Goal: Information Seeking & Learning: Find specific fact

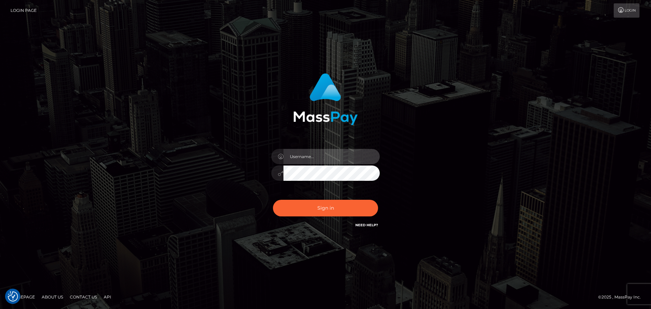
click at [344, 156] on input "text" at bounding box center [331, 156] width 96 height 15
type input "Seleen"
click at [344, 197] on div "Sign in Need Help?" at bounding box center [325, 211] width 119 height 30
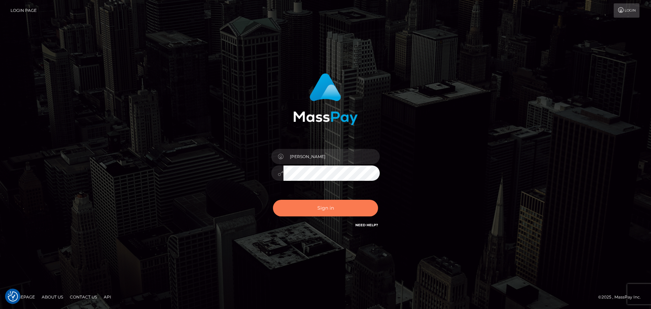
click at [345, 211] on button "Sign in" at bounding box center [325, 208] width 105 height 17
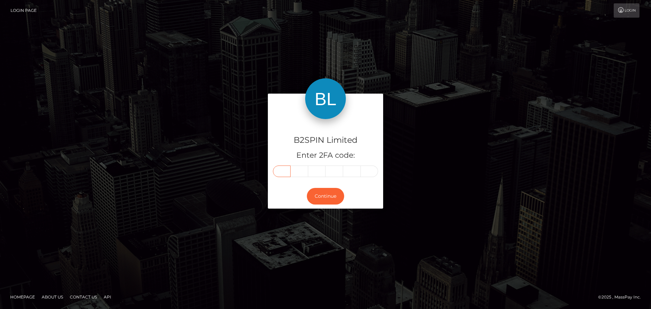
paste input "5"
type input "5"
type input "2"
type input "9"
type input "3"
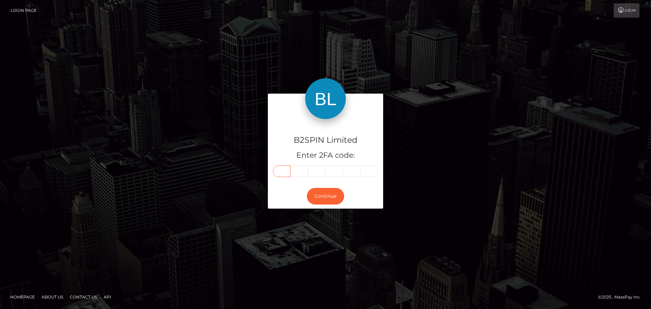
type input "1"
type input "2"
click at [330, 194] on button "Continue" at bounding box center [325, 196] width 37 height 17
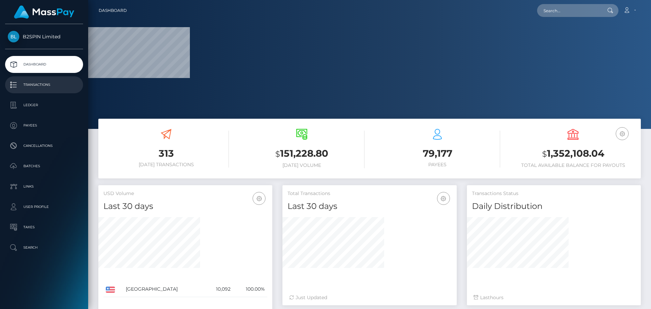
click at [46, 84] on p "Transactions" at bounding box center [44, 85] width 73 height 10
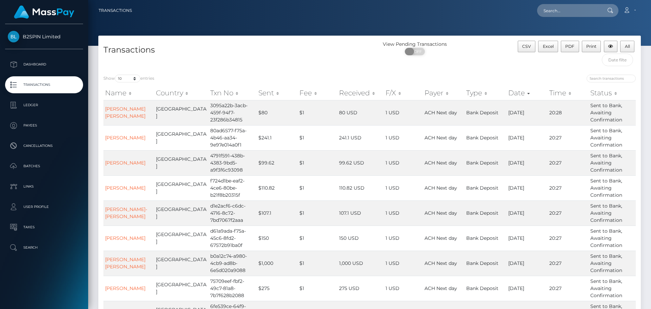
click at [414, 53] on span "OFF" at bounding box center [416, 51] width 17 height 7
checkbox input "true"
click at [123, 80] on select "10 25 50 100 250 500 1,000 3,500" at bounding box center [127, 79] width 25 height 8
select select "3500"
click at [116, 75] on select "10 25 50 100 250 500 1,000 3,500" at bounding box center [127, 79] width 25 height 8
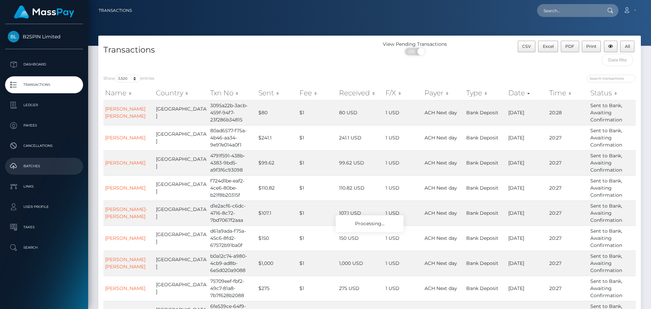
click at [38, 166] on p "Batches" at bounding box center [44, 166] width 73 height 10
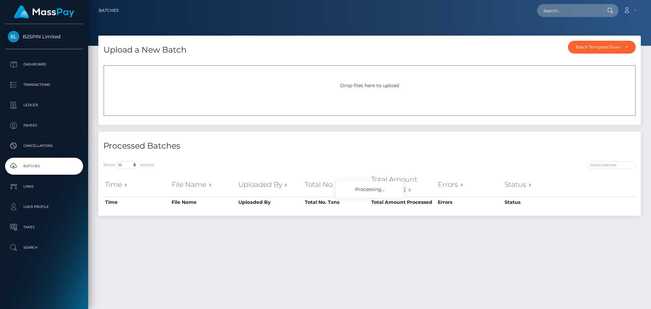
scroll to position [102, 0]
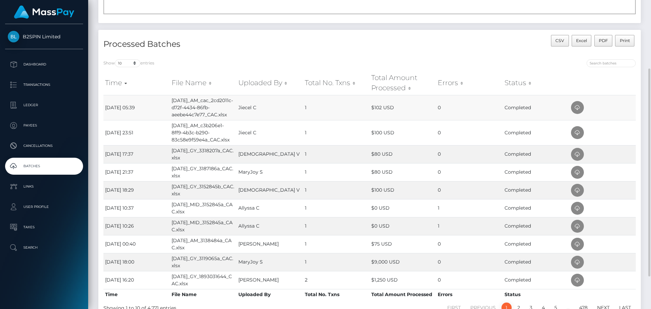
click at [209, 112] on td "[DATE]_AM_cac_2cd2011c-d72f-4434-86fb-aeebe44c7e77_CAC.xlsx" at bounding box center [203, 107] width 66 height 25
click at [33, 85] on p "Transactions" at bounding box center [44, 85] width 73 height 10
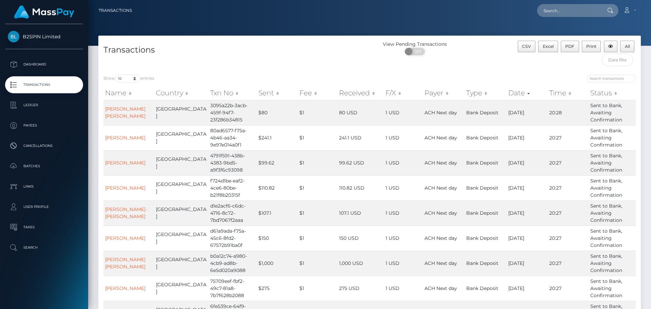
click at [130, 71] on div "Show 10 25 50 100 250 500 1,000 3,500 entries Name Country Txn No Sent Fee Rece…" at bounding box center [369, 223] width 542 height 309
click at [131, 83] on div "Show 10 25 50 100 250 500 1,000 3,500 entries" at bounding box center [233, 79] width 261 height 9
click at [128, 82] on select "10 25 50 100 250 500 1,000 3,500" at bounding box center [127, 79] width 25 height 8
select select "3500"
click at [116, 75] on select "10 25 50 100 250 500 1,000 3,500" at bounding box center [127, 79] width 25 height 8
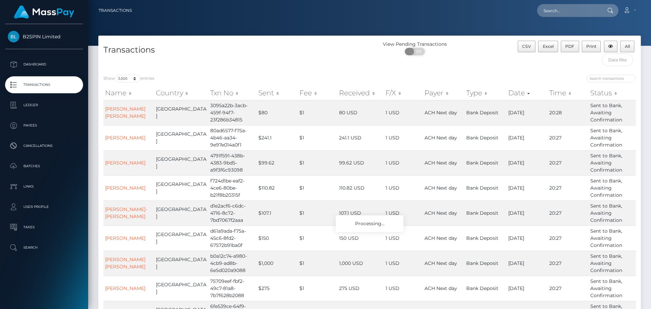
click at [418, 54] on span "OFF" at bounding box center [416, 51] width 17 height 7
checkbox input "true"
click at [617, 63] on input "text" at bounding box center [617, 60] width 32 height 13
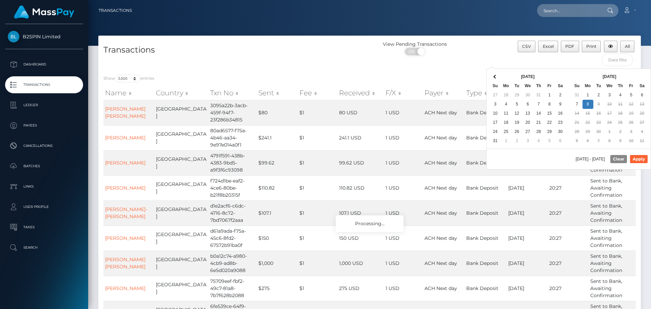
click at [561, 72] on th at bounding box center [560, 76] width 11 height 9
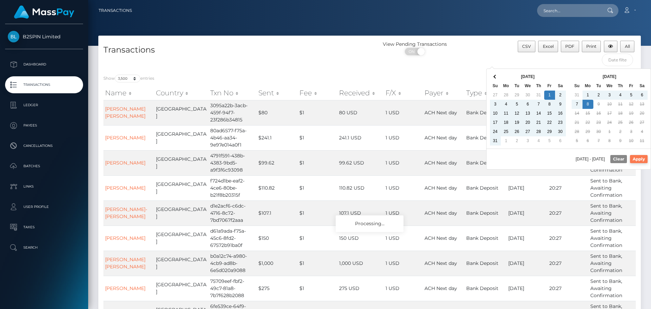
click at [639, 158] on button "Apply" at bounding box center [639, 159] width 18 height 8
type input "[DATE] - [DATE]"
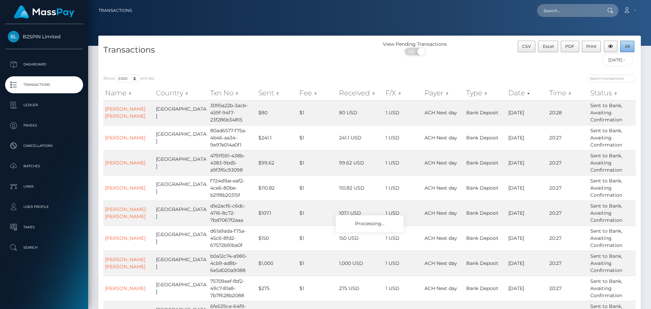
click at [626, 48] on span "All" at bounding box center [626, 46] width 5 height 5
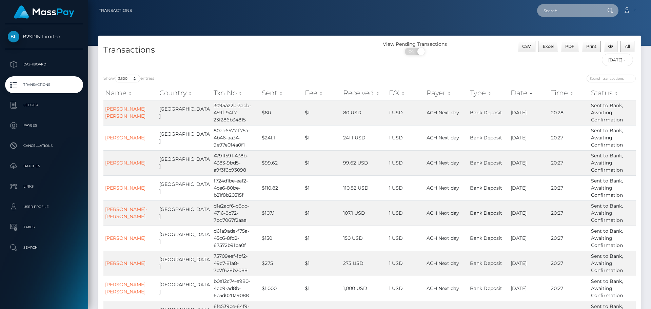
click at [585, 8] on input "text" at bounding box center [569, 10] width 64 height 13
paste input "068c3420-c0fd-4456-888b-97188df11883"
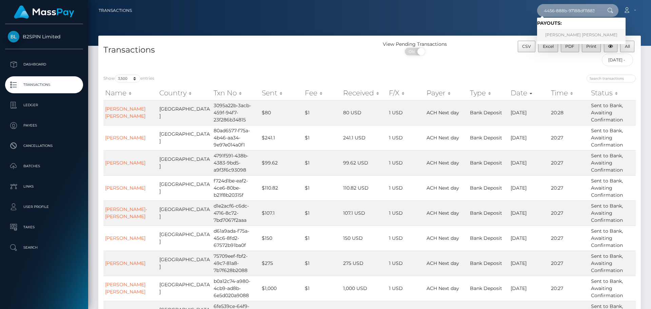
type input "068c3420-c0fd-4456-888b-97188df11883"
click at [576, 34] on link "[PERSON_NAME] [PERSON_NAME]" at bounding box center [581, 35] width 88 height 13
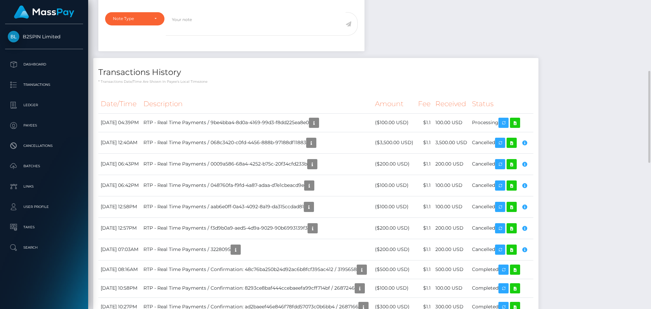
scroll to position [81, 174]
click at [528, 143] on icon "button" at bounding box center [524, 143] width 8 height 8
click at [218, 146] on td "RTP - Real Time Payments / 068c3420-c0fd-4456-888b-97188df11883" at bounding box center [256, 142] width 231 height 21
click at [315, 146] on icon "button" at bounding box center [311, 143] width 8 height 8
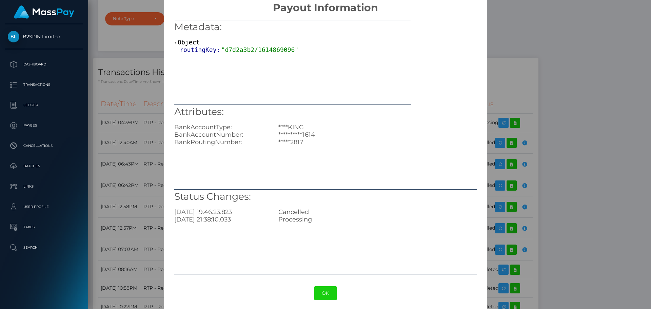
scroll to position [14, 0]
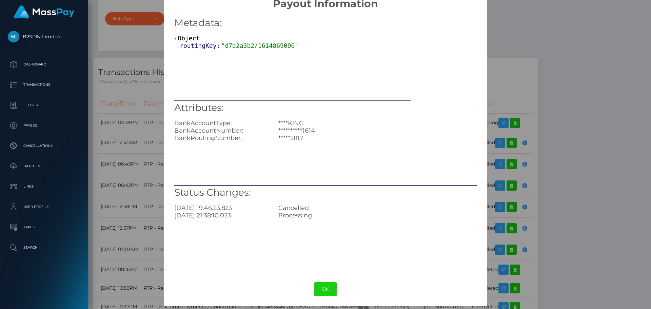
drag, startPoint x: 210, startPoint y: 206, endPoint x: 249, endPoint y: 206, distance: 39.0
click at [249, 206] on div "2025-09-07 19:46:23.823" at bounding box center [221, 207] width 104 height 7
click at [208, 243] on div "Status Changes: 2025-09-07 19:46:23.823 Cancelled 2025-09-04 21:38:10.033 Proce…" at bounding box center [325, 227] width 303 height 85
click at [328, 289] on button "OK" at bounding box center [325, 289] width 22 height 14
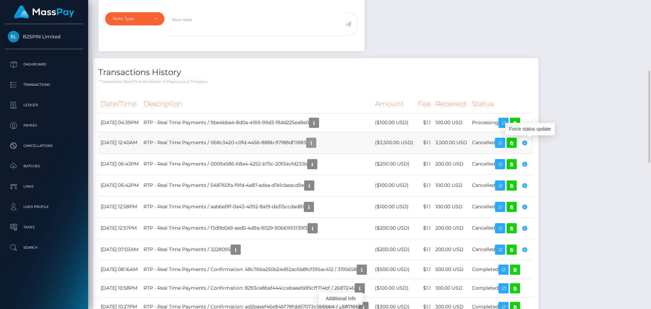
scroll to position [81, 174]
click at [315, 142] on icon "button" at bounding box center [311, 143] width 8 height 8
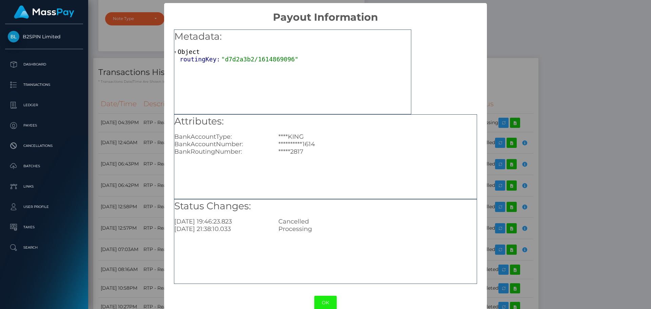
click at [323, 304] on button "OK" at bounding box center [325, 302] width 22 height 14
